Goal: Information Seeking & Learning: Learn about a topic

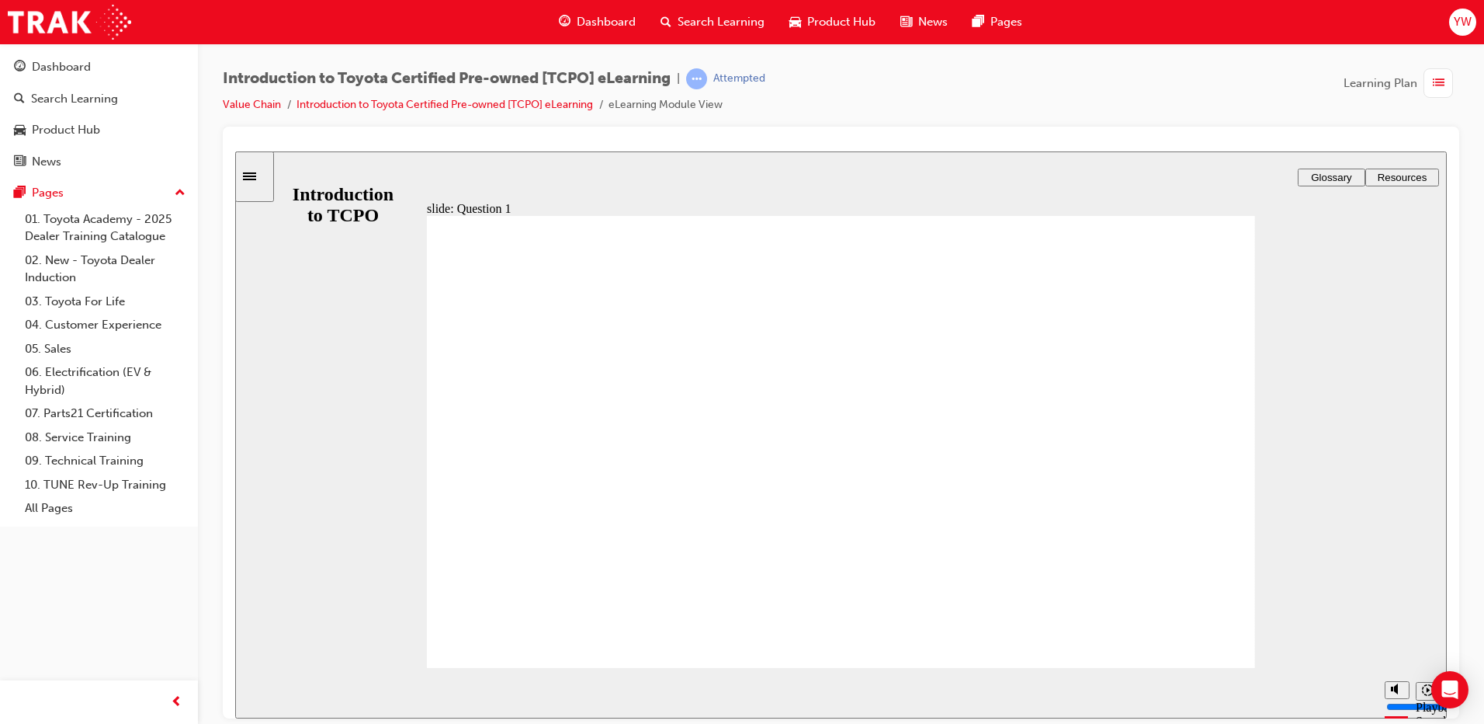
radio input "true"
drag, startPoint x: 275, startPoint y: 259, endPoint x: 294, endPoint y: 248, distance: 22.6
click at [277, 259] on div "slide: Question 2 Rectangle 1 Oval 2 tick icon 1 Well done! That's right! You s…" at bounding box center [841, 434] width 1212 height 567
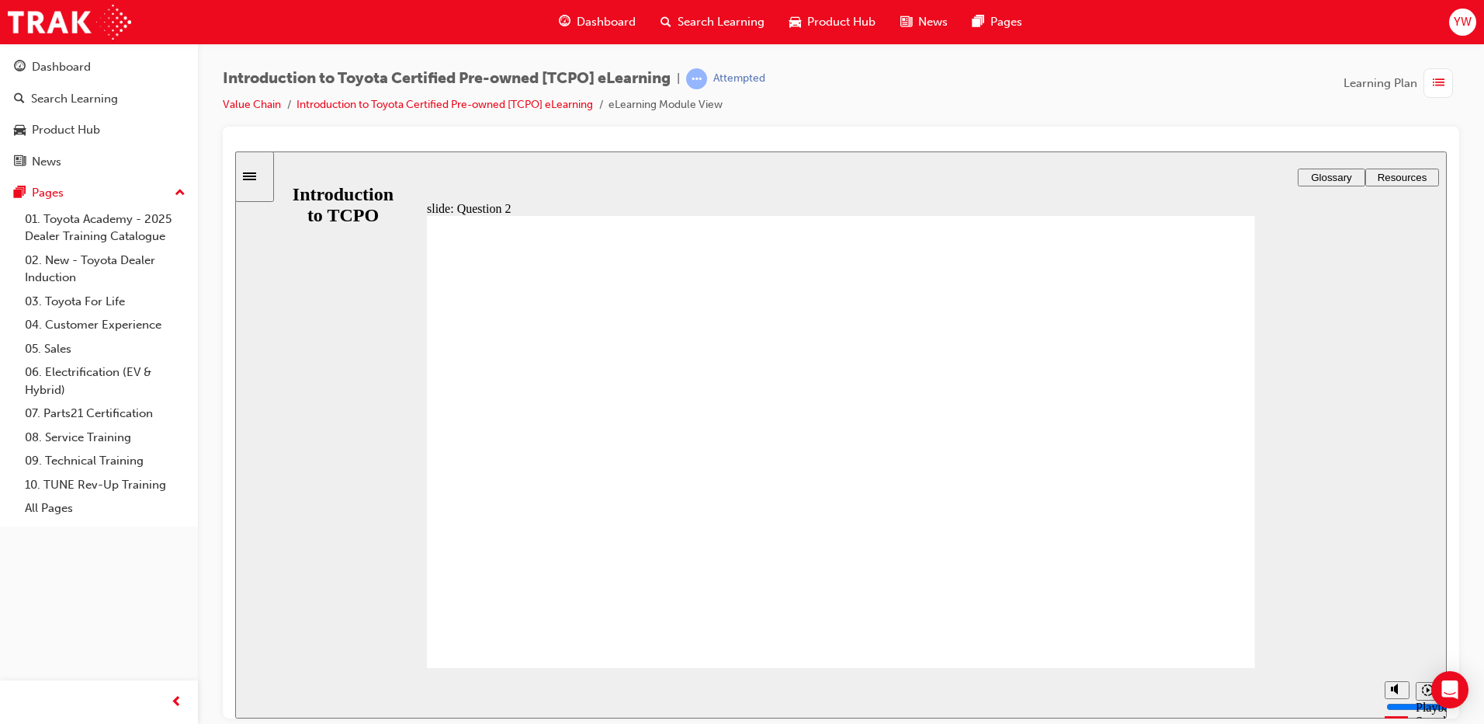
click at [300, 245] on div "slide: Question 2 Rectangle 1 Oval 2 tick icon 1 Well done! That's right! You s…" at bounding box center [841, 434] width 1212 height 567
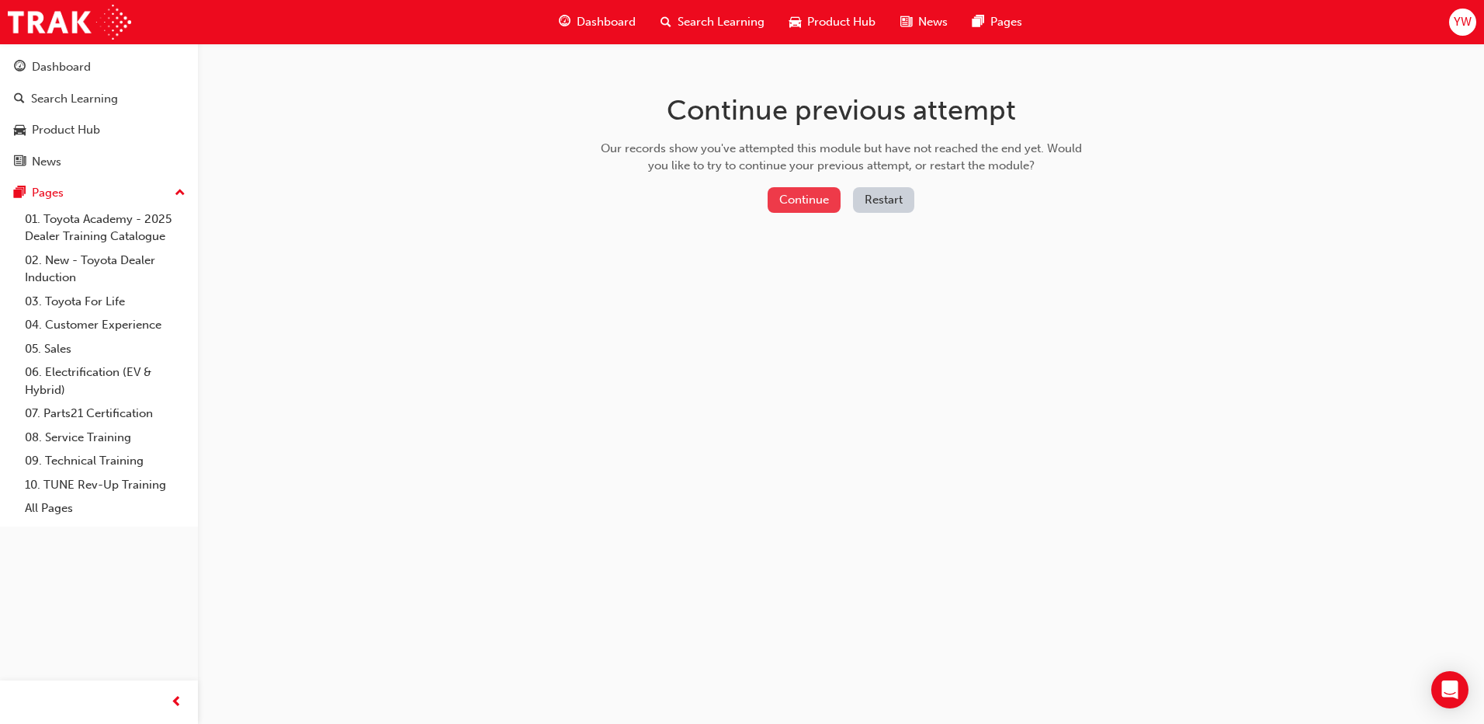
click at [784, 193] on button "Continue" at bounding box center [804, 200] width 73 height 26
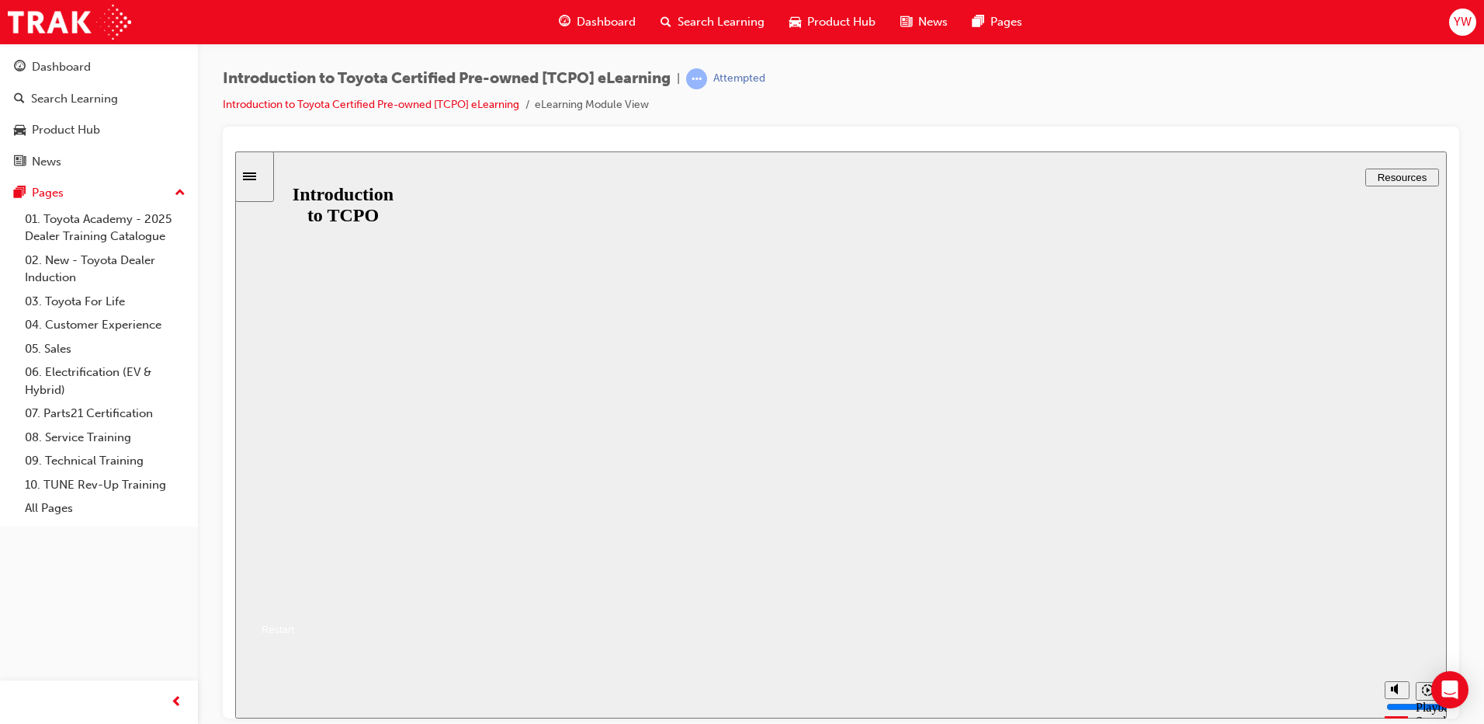
click at [294, 601] on button "Resume" at bounding box center [264, 610] width 59 height 19
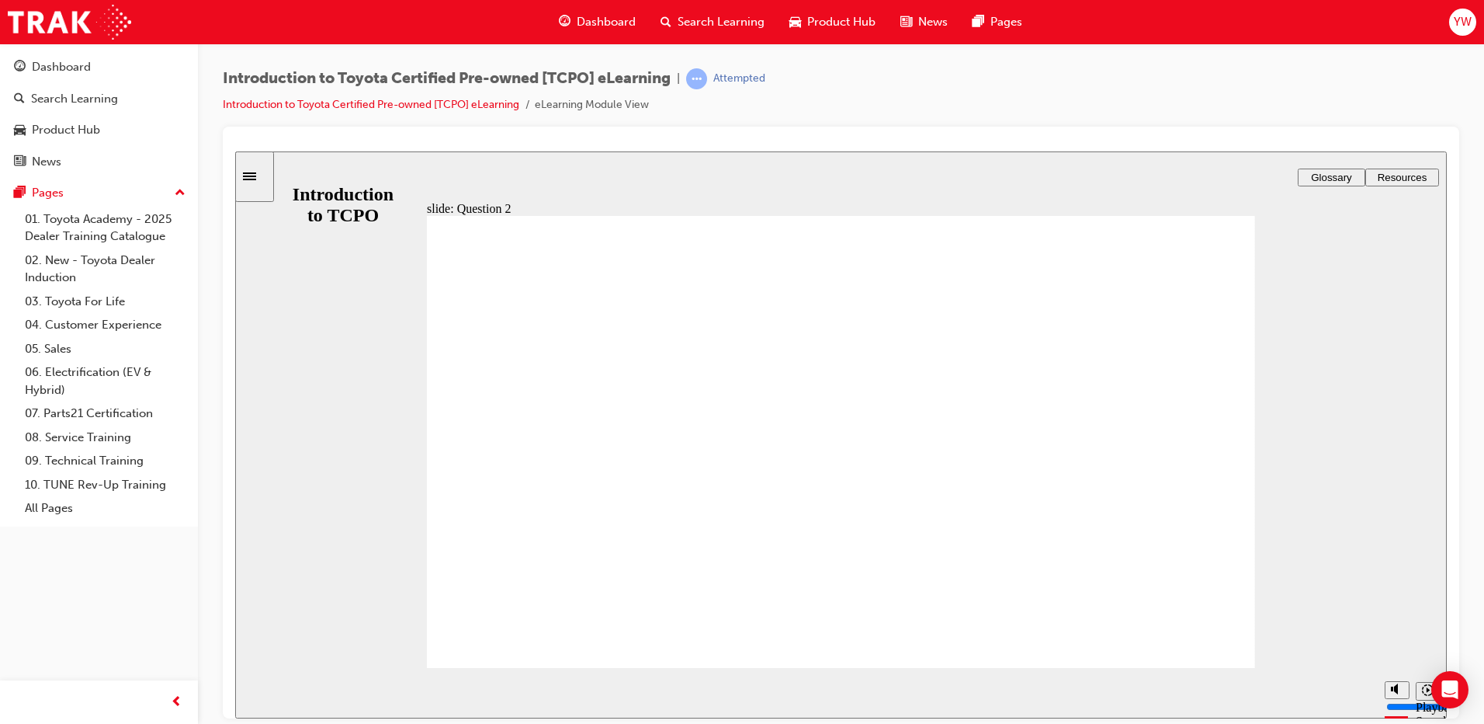
radio input "true"
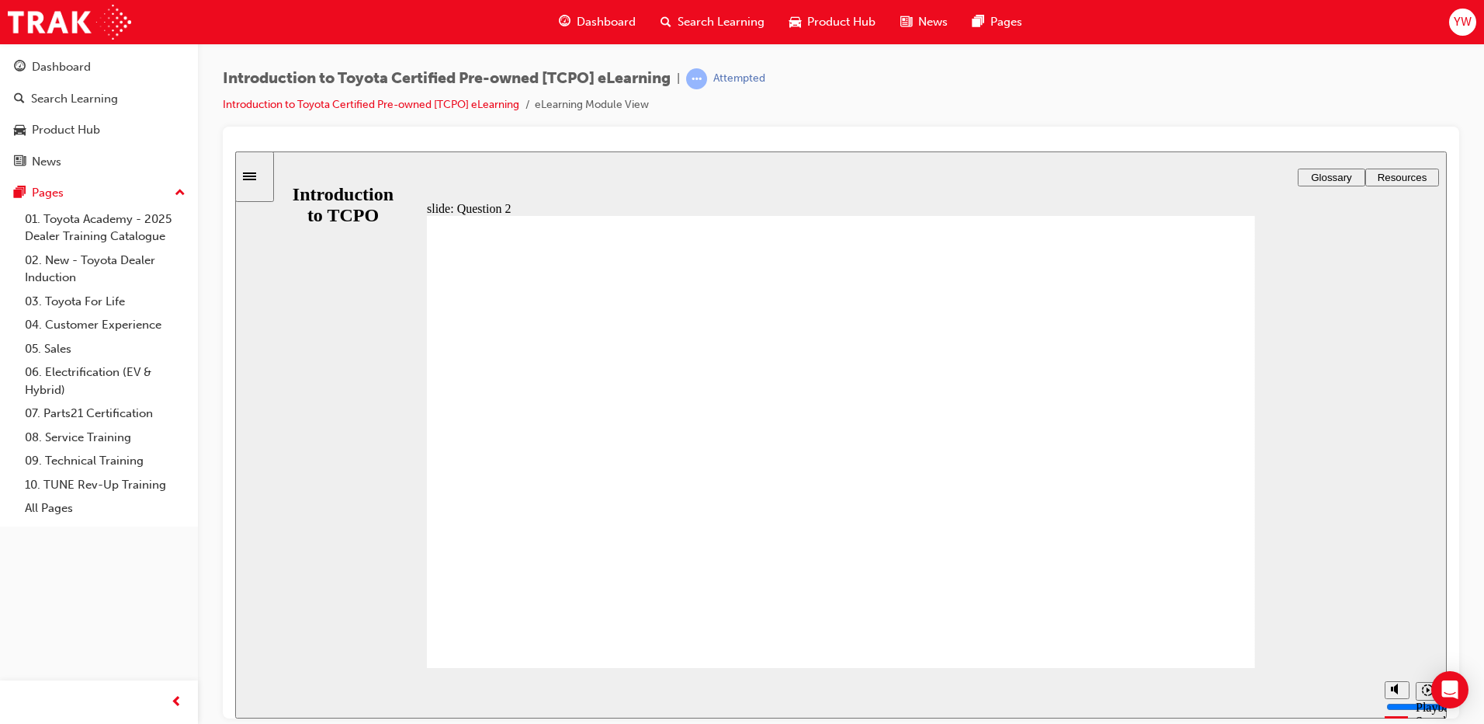
radio input "true"
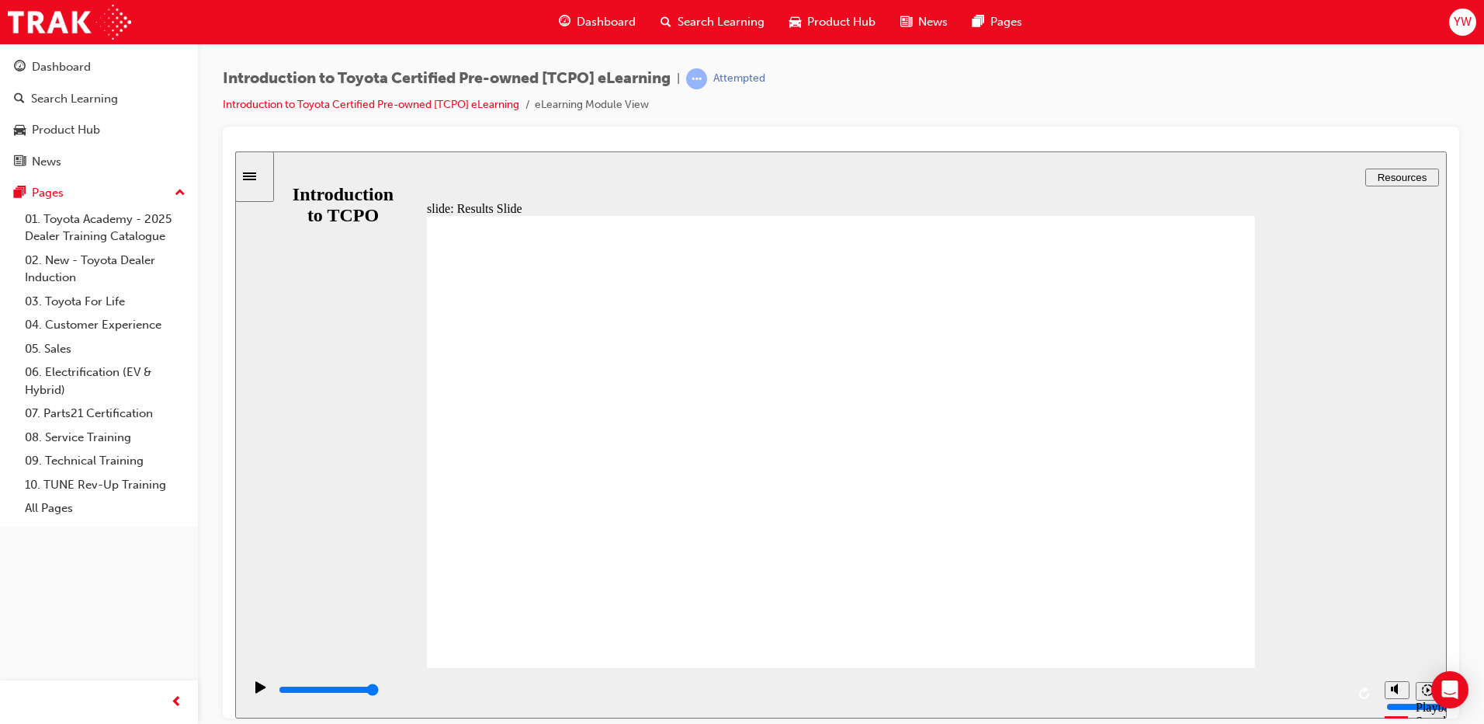
type input "3700"
click at [571, 23] on div "Dashboard" at bounding box center [598, 22] width 102 height 32
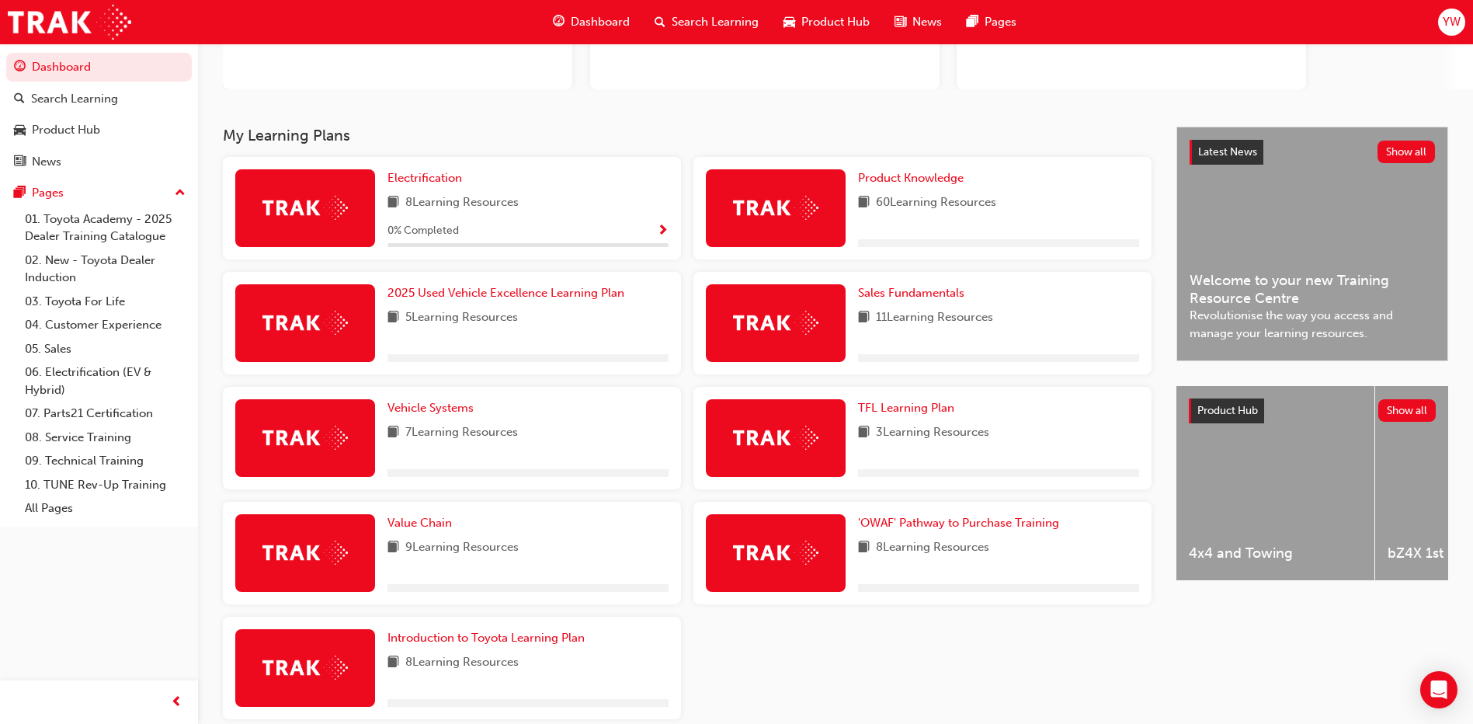
scroll to position [285, 0]
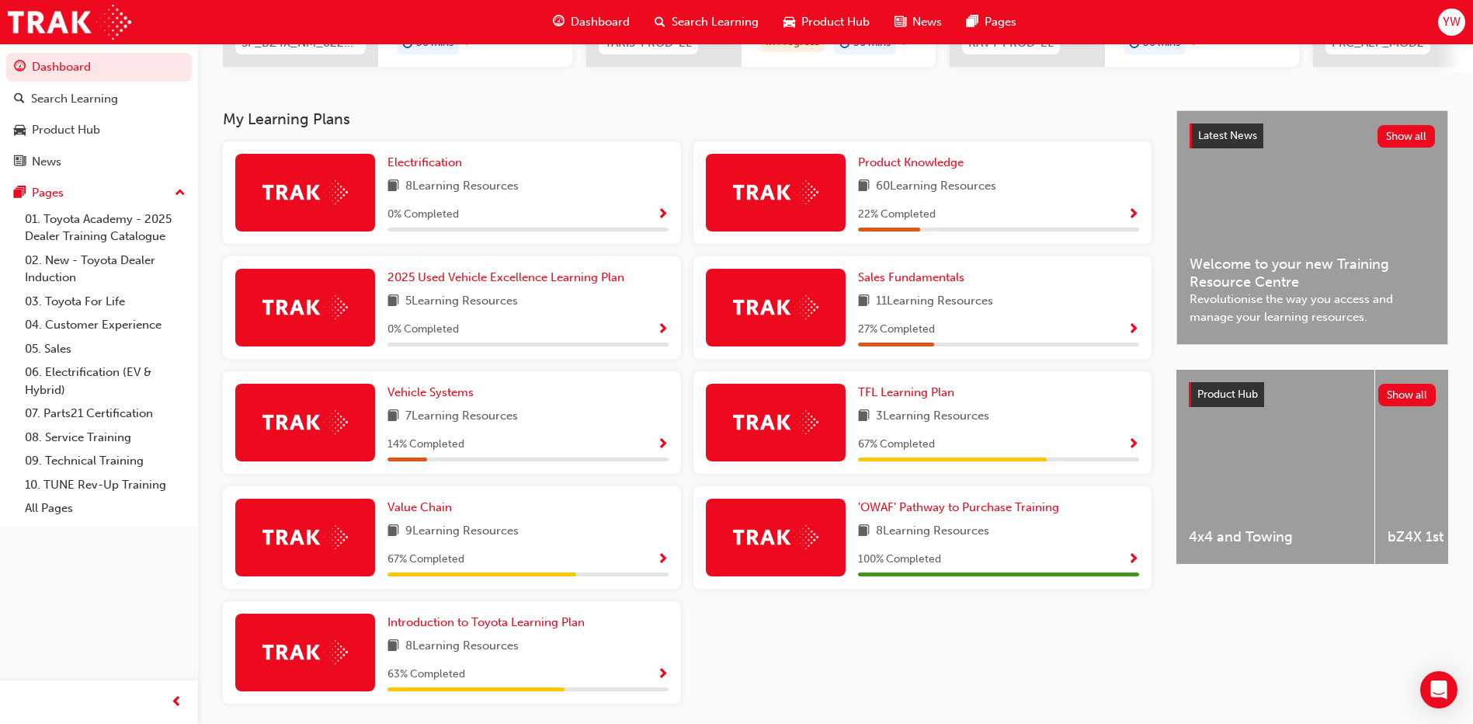
click at [429, 448] on span "14 % Completed" at bounding box center [425, 445] width 77 height 18
click at [422, 509] on span "Value Chain" at bounding box center [419, 507] width 64 height 14
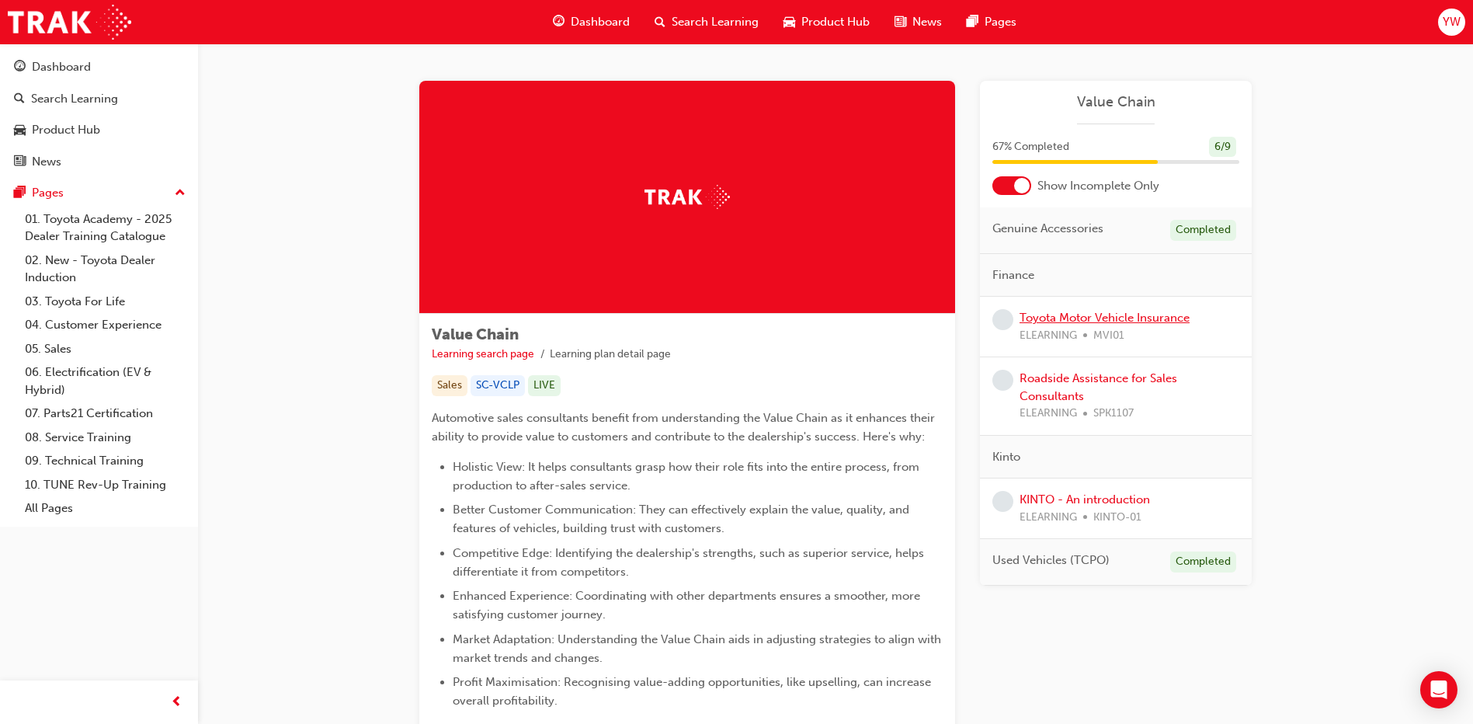
click at [1088, 315] on link "Toyota Motor Vehicle Insurance" at bounding box center [1104, 318] width 170 height 14
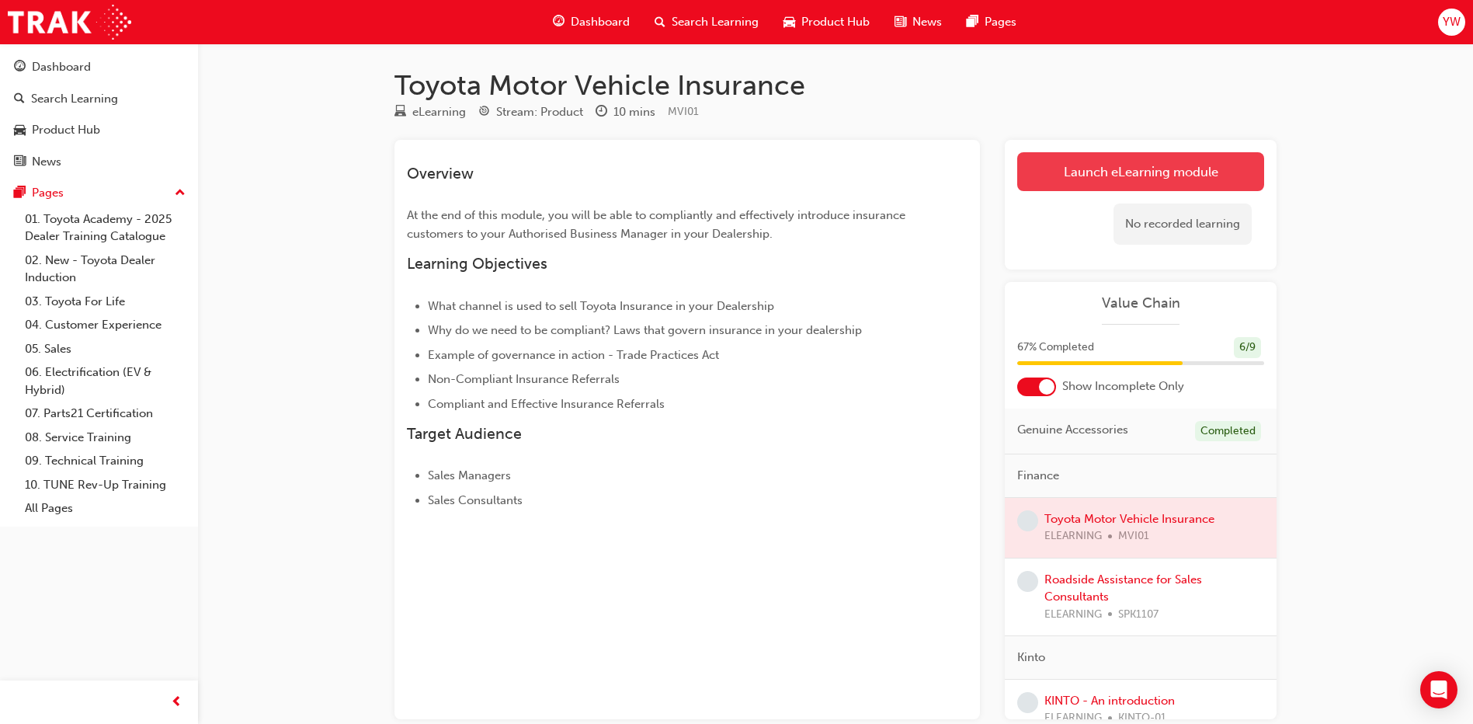
click at [1077, 171] on link "Launch eLearning module" at bounding box center [1140, 171] width 247 height 39
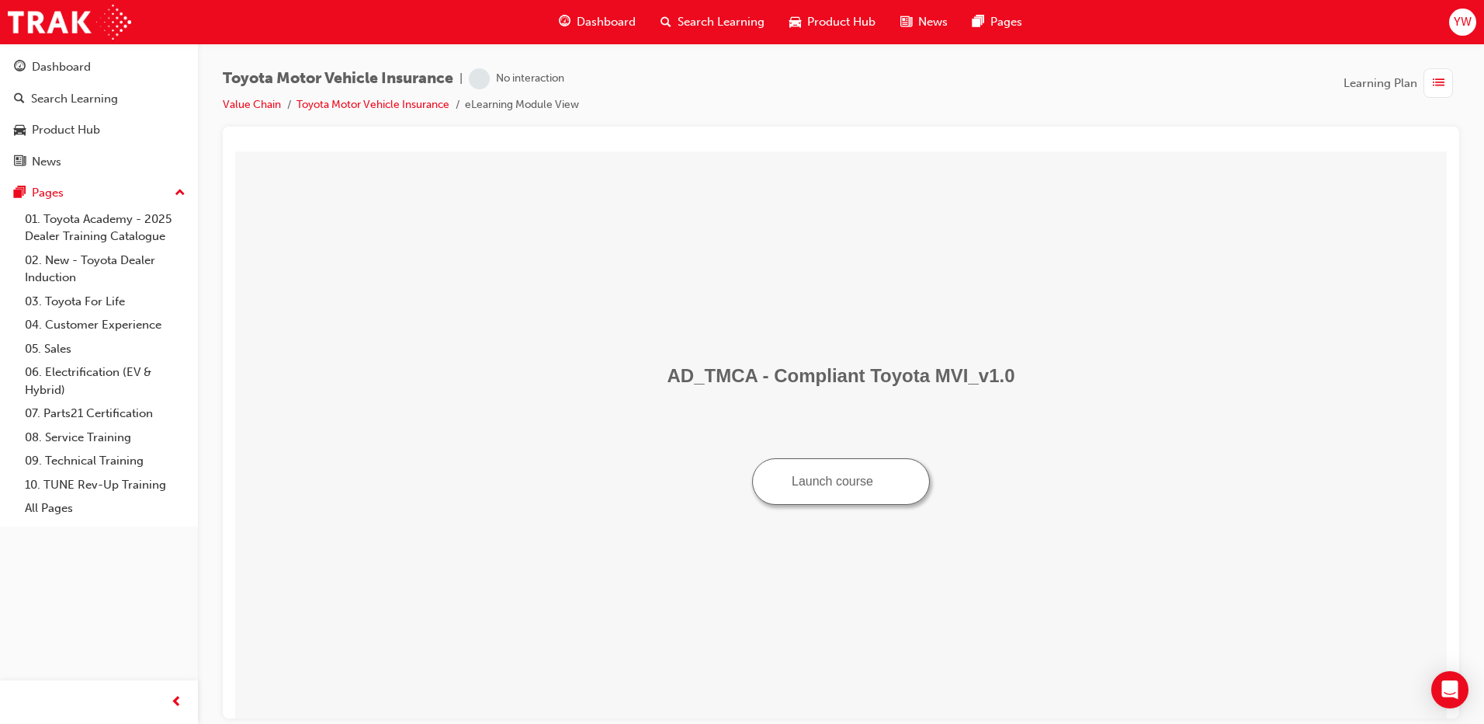
click at [799, 483] on button "Launch course" at bounding box center [841, 480] width 178 height 47
